Goal: Information Seeking & Learning: Learn about a topic

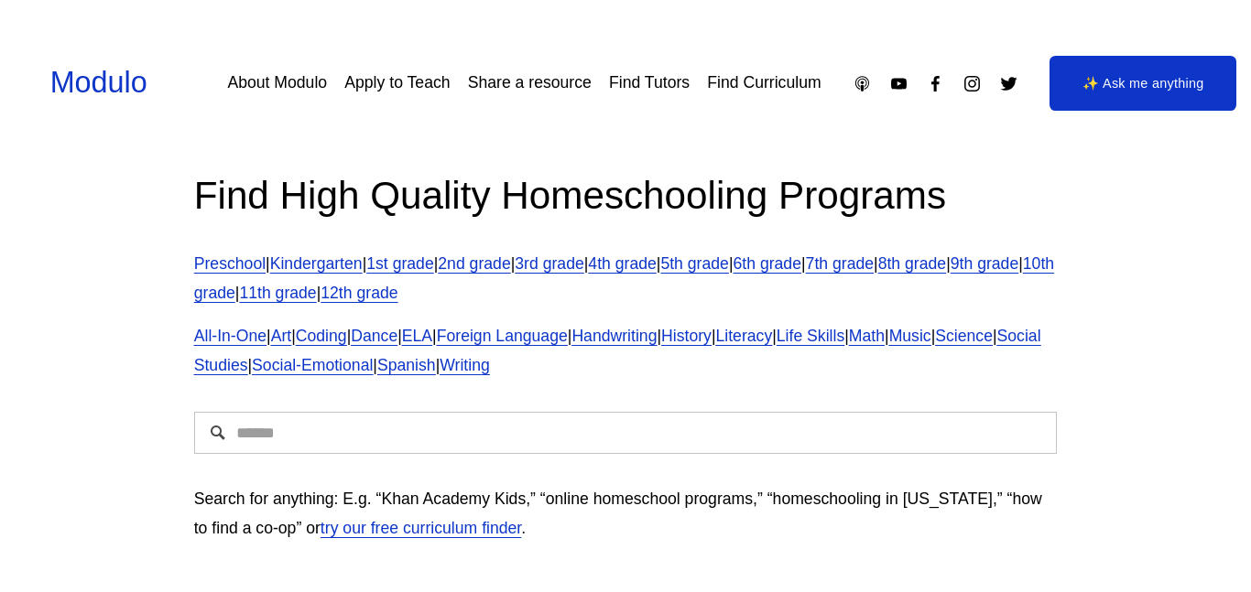
click at [801, 267] on link "6th grade" at bounding box center [767, 264] width 68 height 18
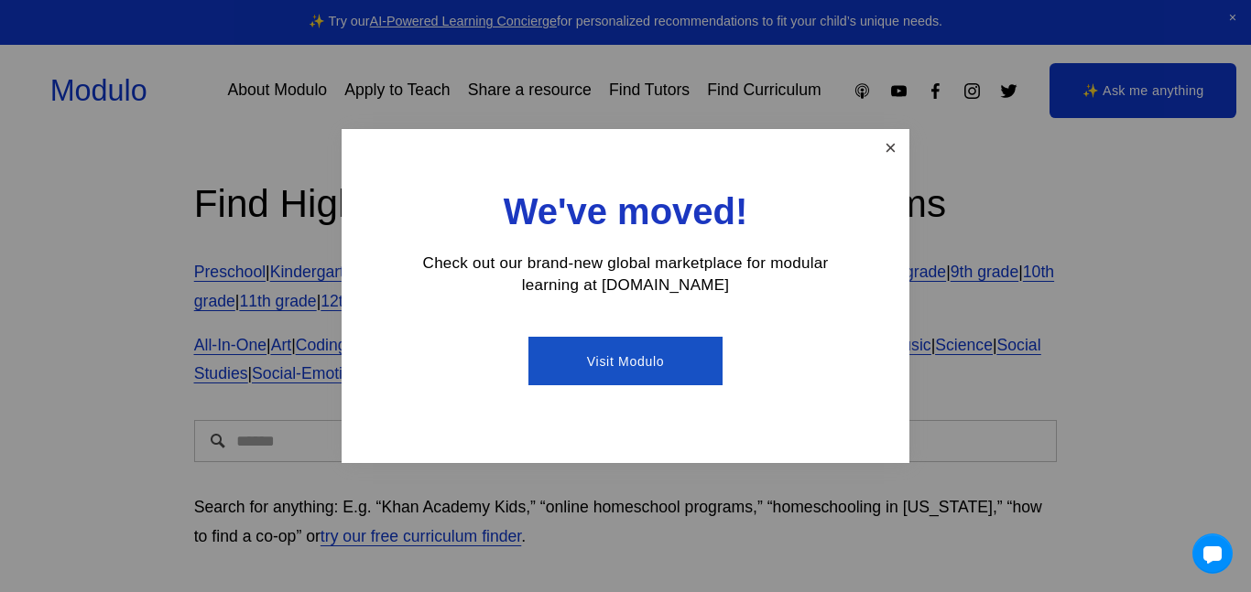
click at [891, 145] on link "Close" at bounding box center [890, 148] width 32 height 32
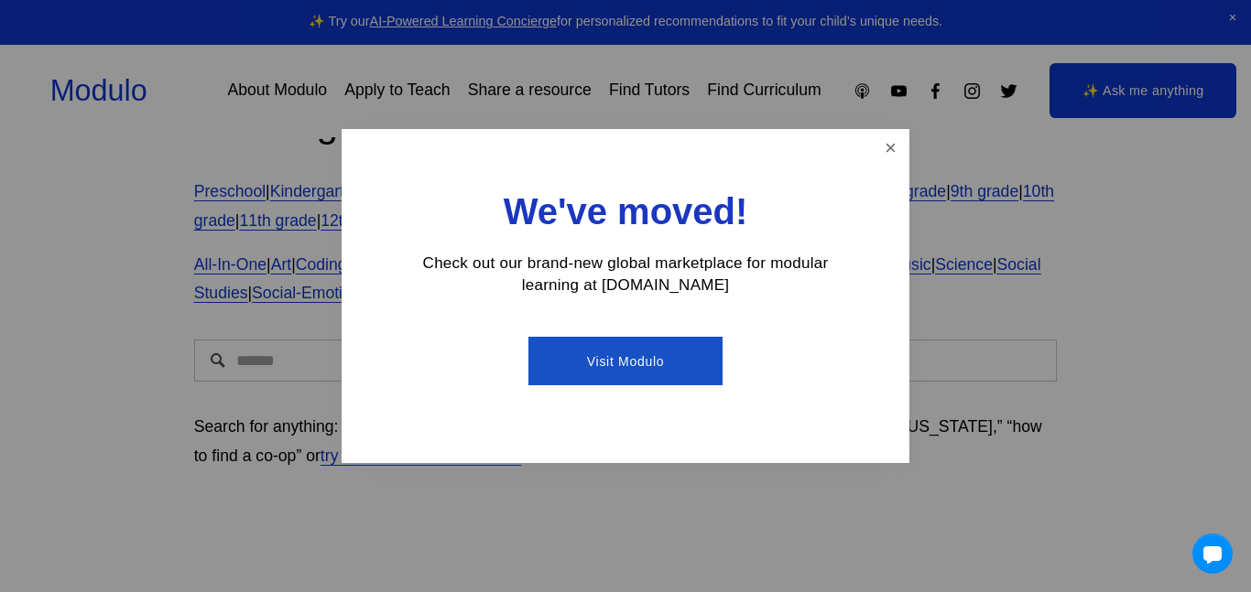
scroll to position [86, 0]
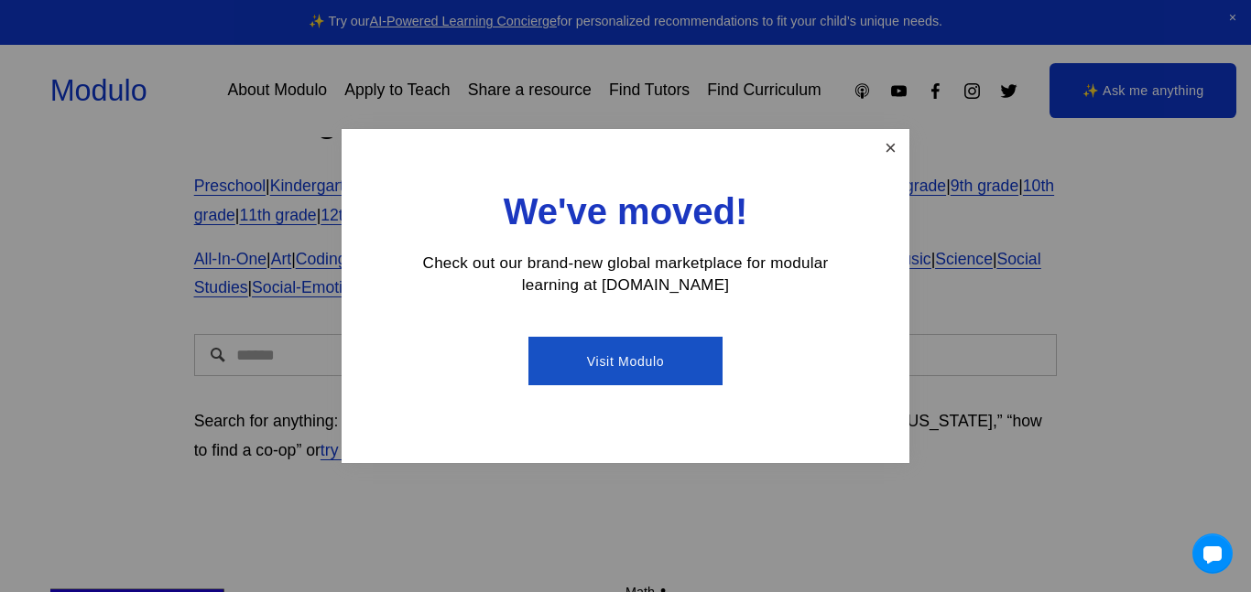
click at [886, 154] on link "Close" at bounding box center [890, 148] width 32 height 32
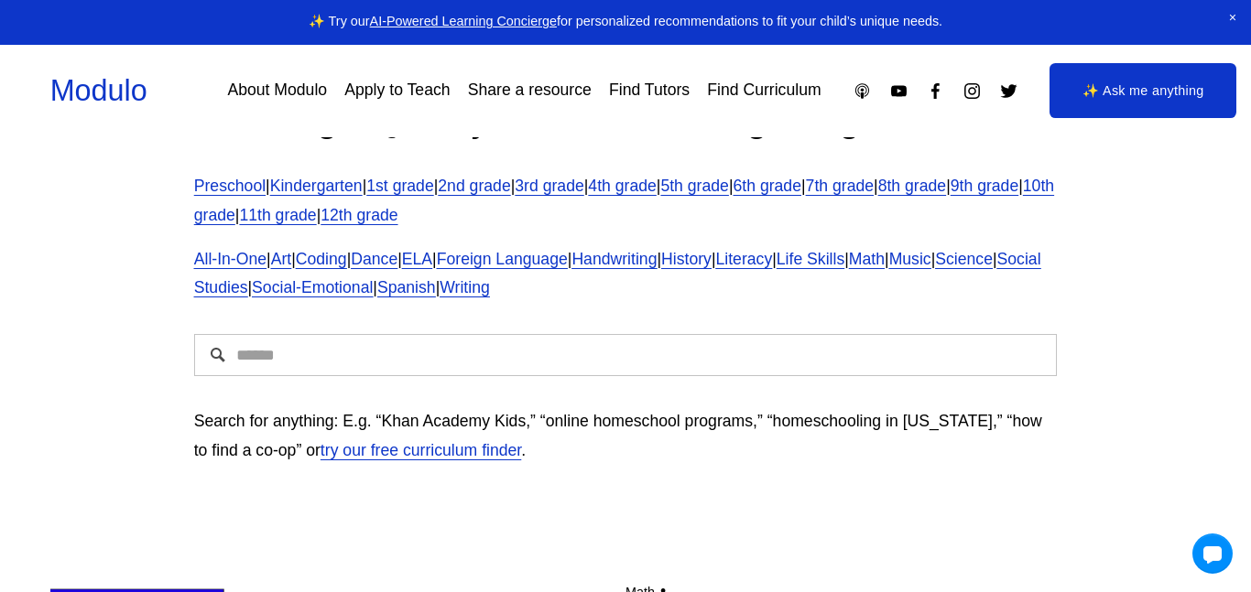
click at [657, 360] on input "Search" at bounding box center [625, 355] width 863 height 42
type input "*"
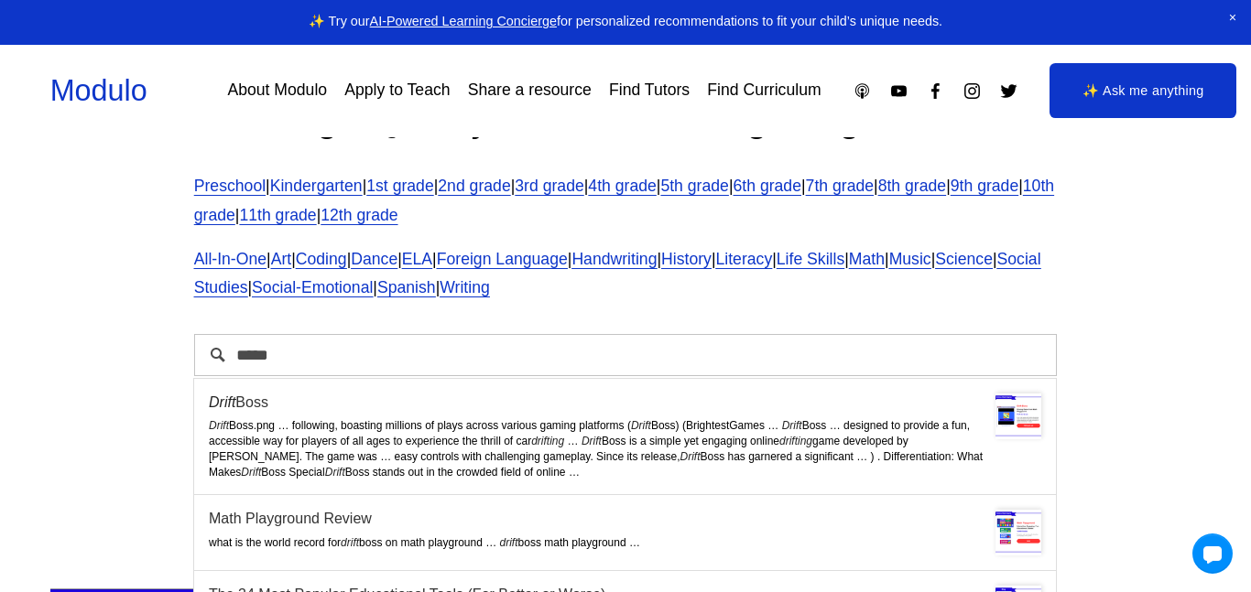
type input "*****"
click at [266, 527] on div "Math Playground Review" at bounding box center [625, 518] width 832 height 17
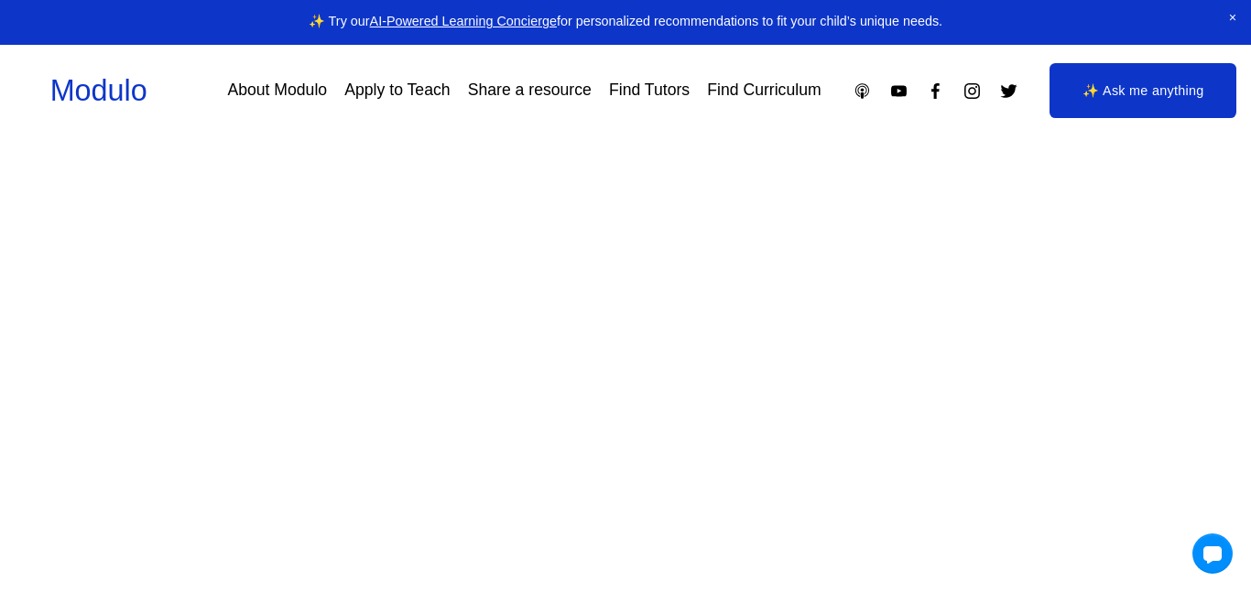
scroll to position [190, 0]
